Goal: Information Seeking & Learning: Learn about a topic

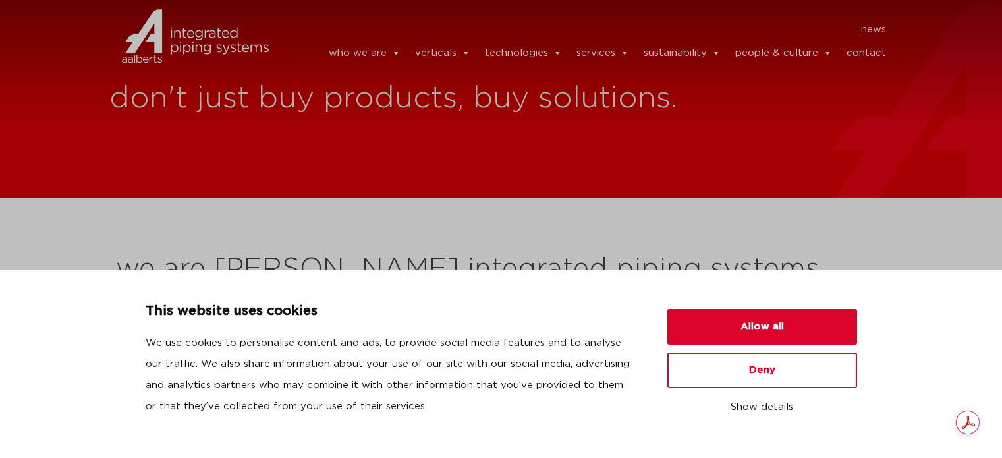
scroll to position [371, 0]
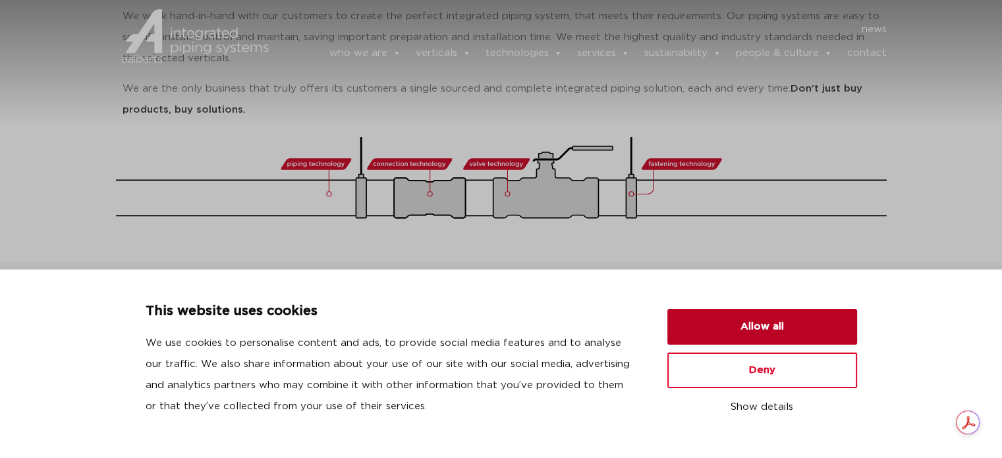
click at [794, 331] on button "Allow all" at bounding box center [762, 327] width 190 height 36
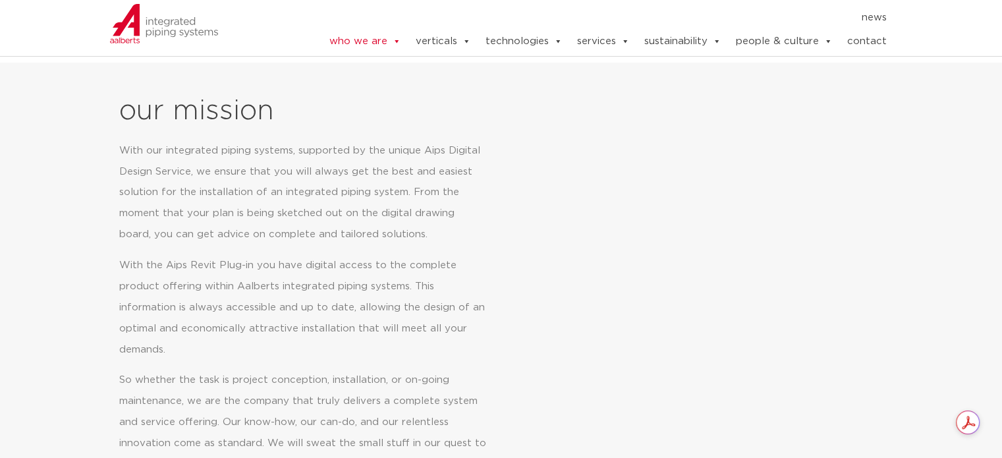
scroll to position [518, 0]
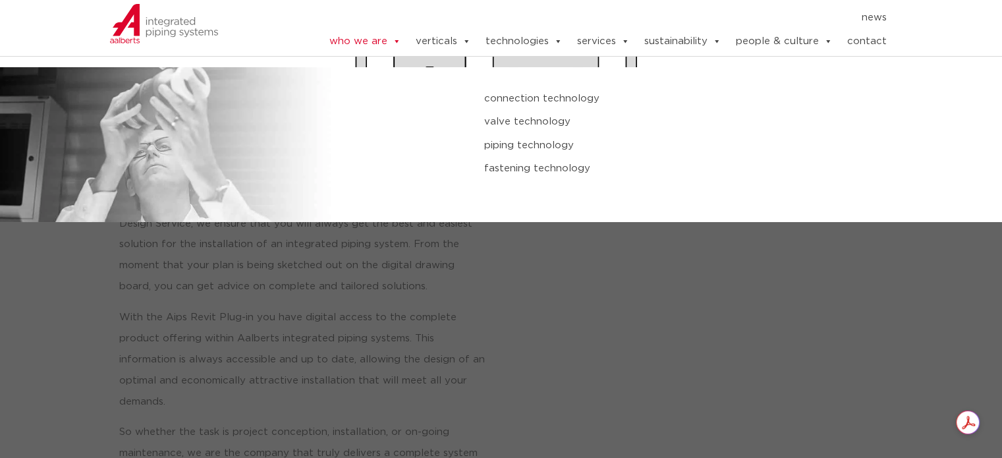
click at [526, 148] on link "piping technology" at bounding box center [672, 145] width 376 height 17
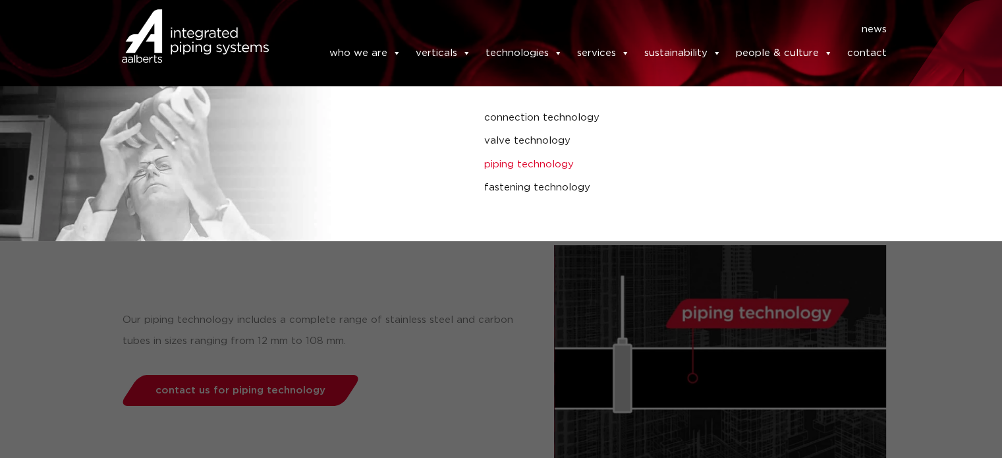
click at [531, 171] on link "piping technology" at bounding box center [672, 164] width 376 height 17
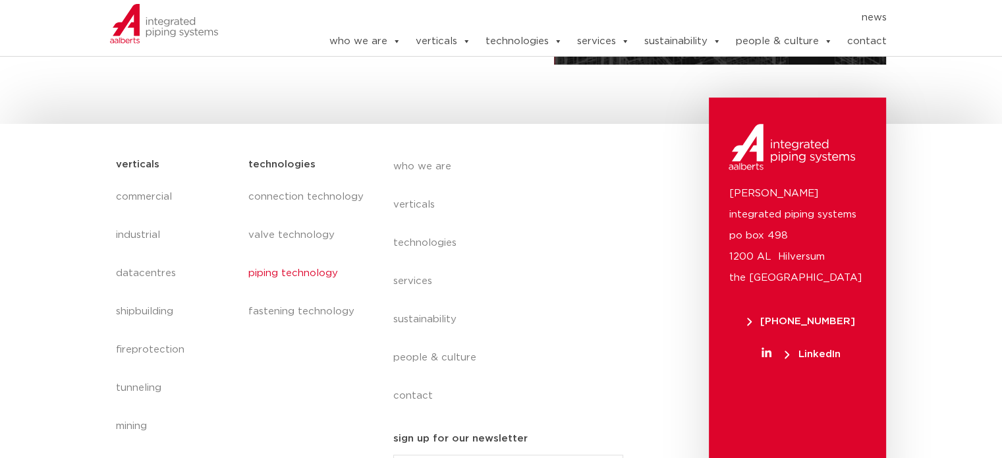
scroll to position [457, 0]
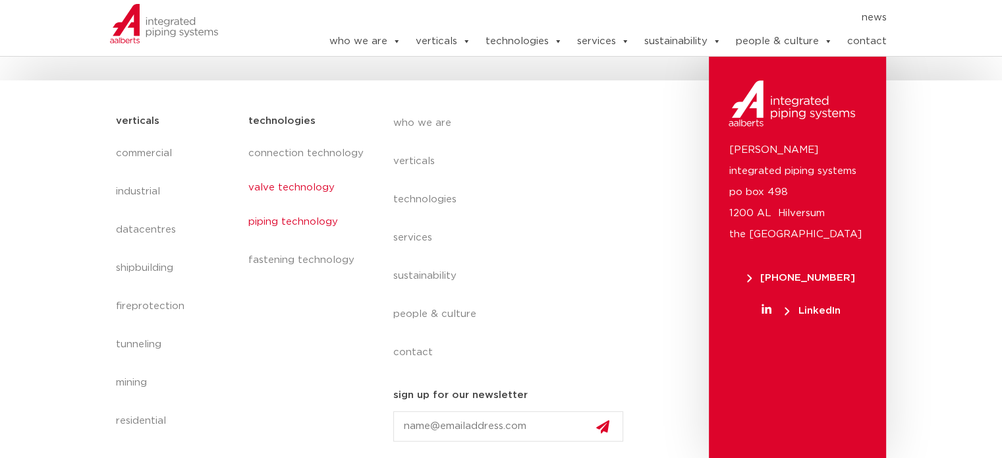
click at [292, 196] on link "valve technology" at bounding box center [307, 188] width 119 height 30
